Goal: Find specific page/section: Find specific page/section

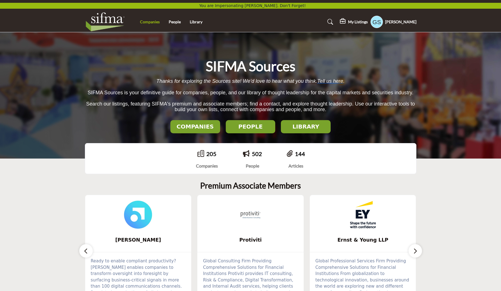
click at [157, 22] on link "Companies" at bounding box center [150, 21] width 20 height 5
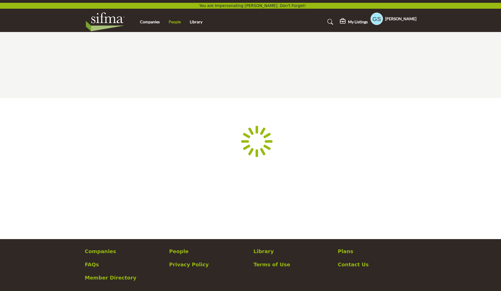
click at [173, 23] on body "You are Impersonating [PERSON_NAME]. Don't Forget! Companies People Library" at bounding box center [250, 176] width 501 height 352
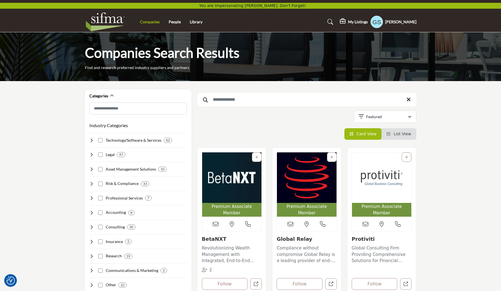
click at [149, 20] on link "Companies" at bounding box center [150, 21] width 20 height 5
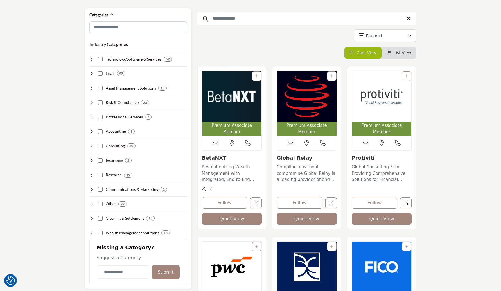
scroll to position [89, 0]
